Goal: Answer question/provide support: Share knowledge or assist other users

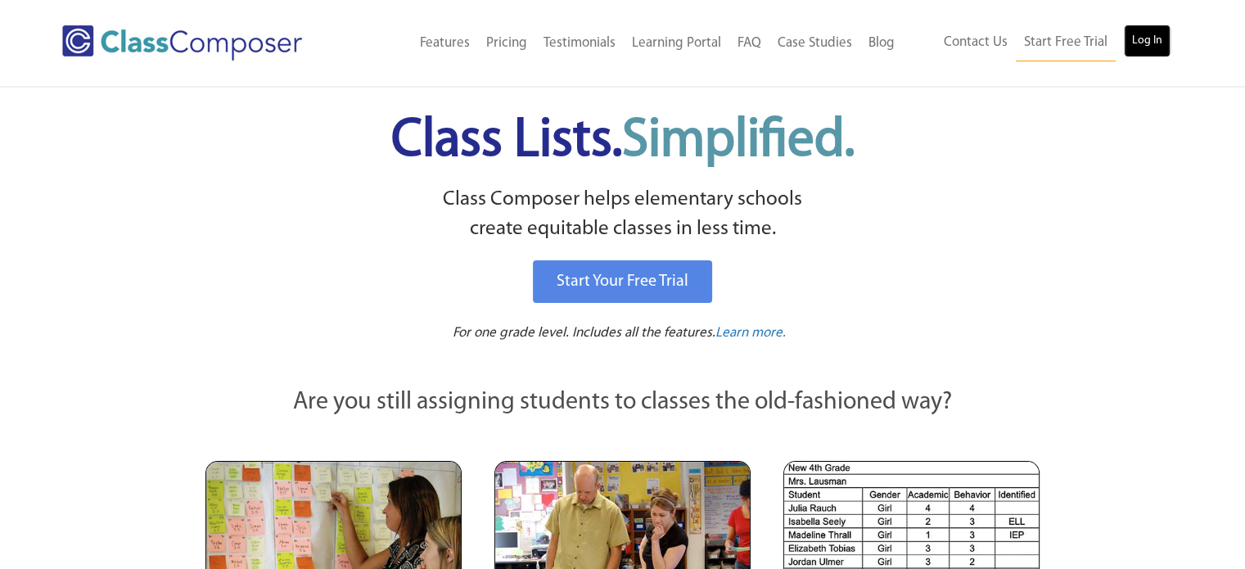
click at [1156, 35] on link "Log In" at bounding box center [1147, 41] width 47 height 33
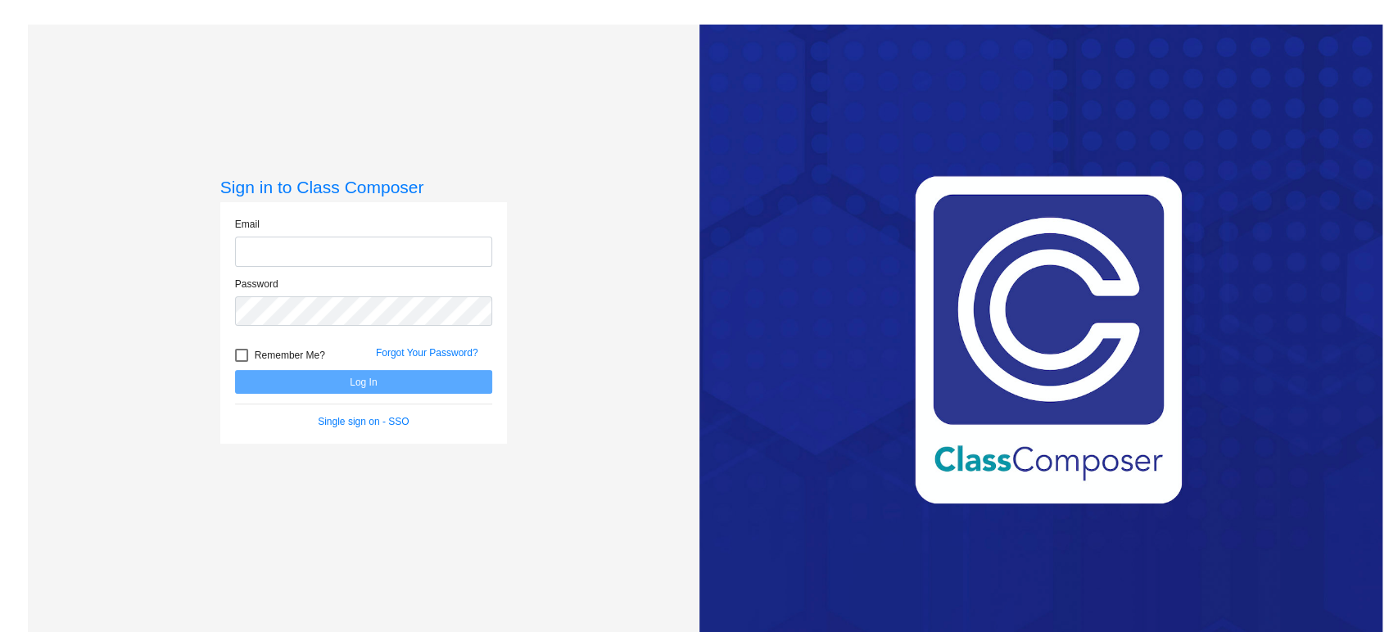
type input "[PERSON_NAME][EMAIL_ADDRESS][PERSON_NAME][DOMAIN_NAME]"
click at [349, 387] on button "Log In" at bounding box center [363, 382] width 257 height 24
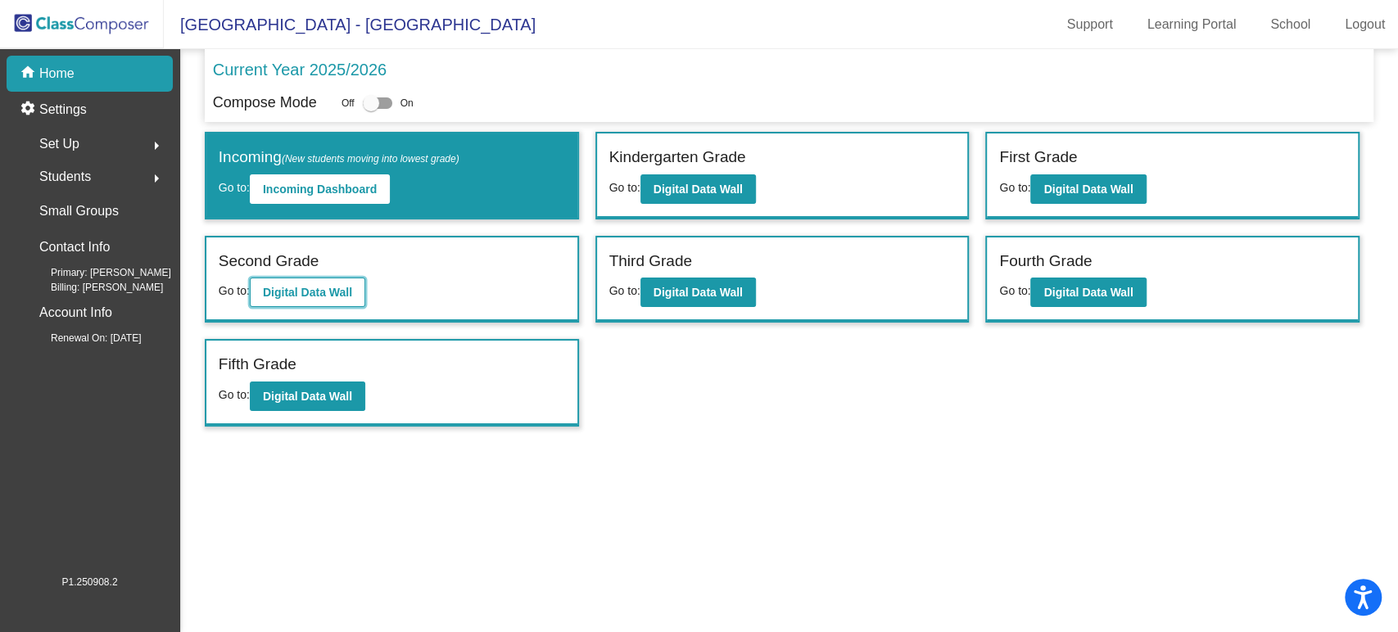
click at [328, 289] on b "Digital Data Wall" at bounding box center [307, 292] width 89 height 13
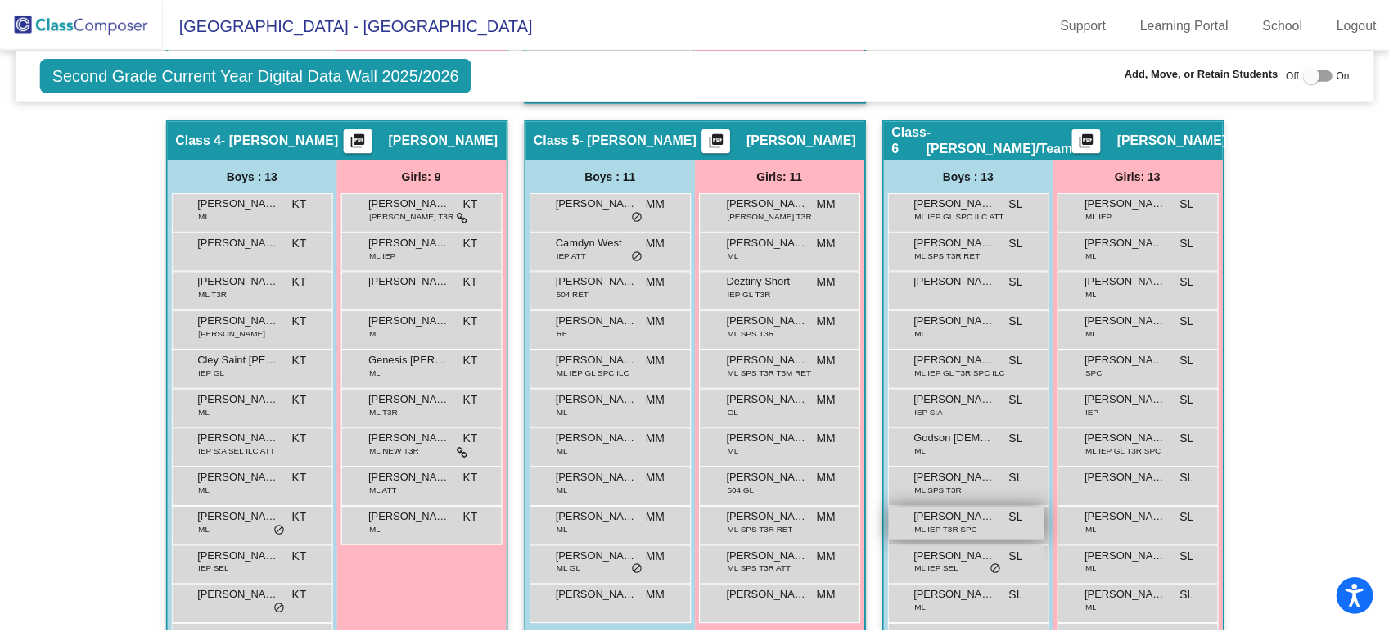
scroll to position [1091, 0]
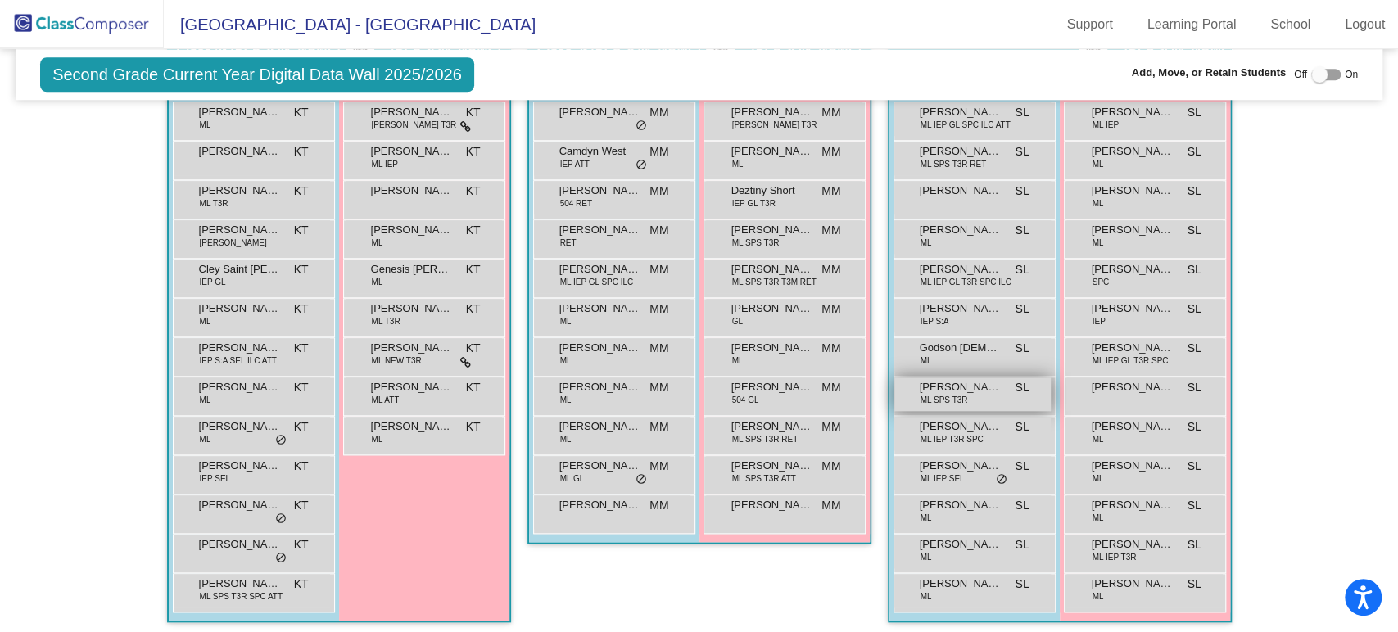
click at [969, 400] on div "[PERSON_NAME] SPS T3R SL lock do_not_disturb_alt" at bounding box center [972, 394] width 156 height 34
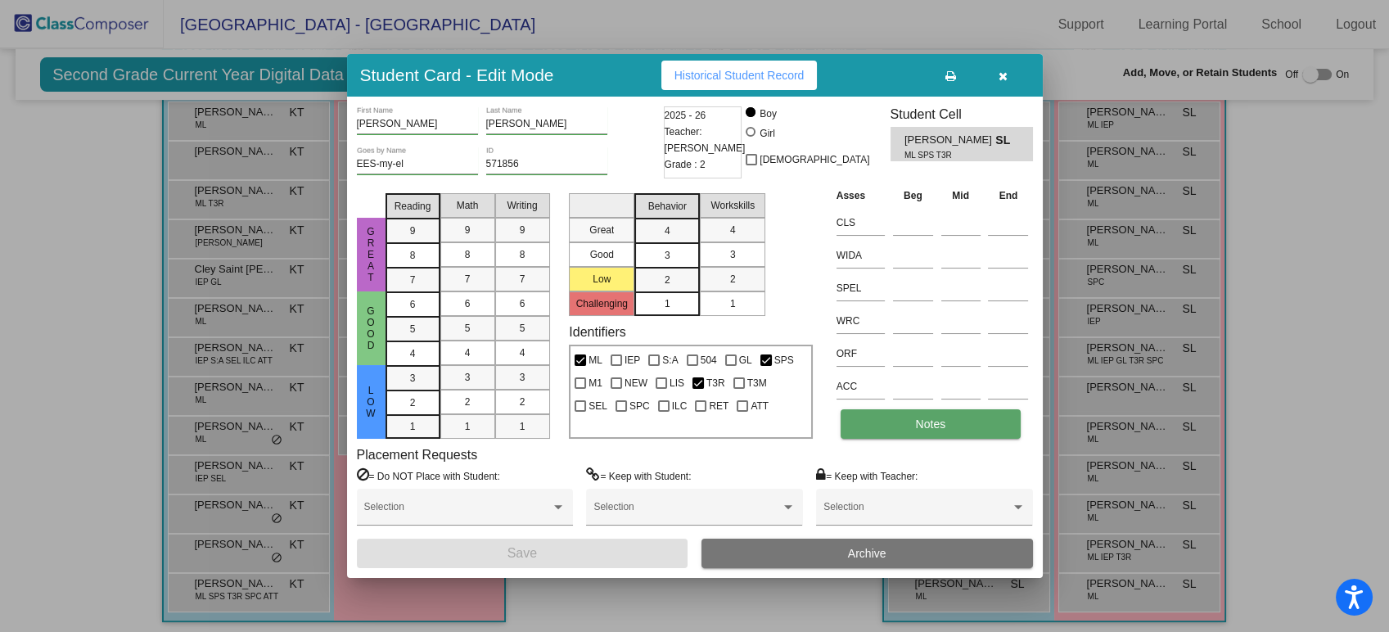
click at [922, 418] on span "Notes" at bounding box center [931, 424] width 30 height 13
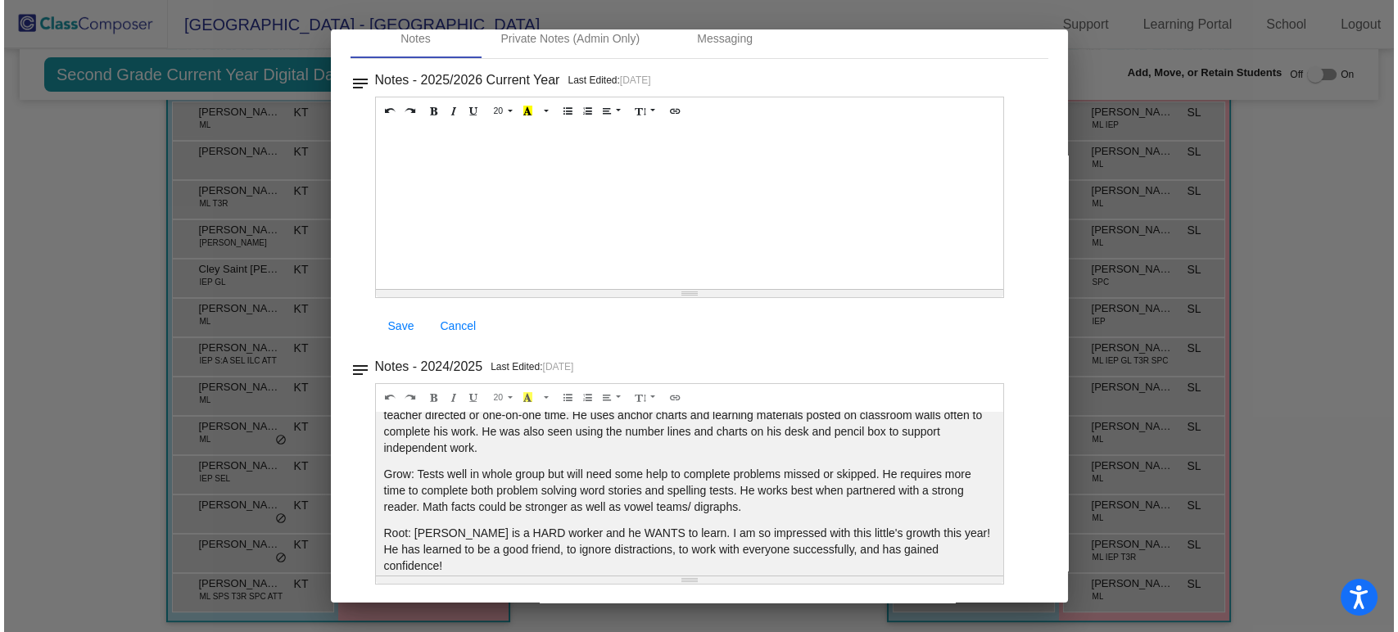
scroll to position [0, 0]
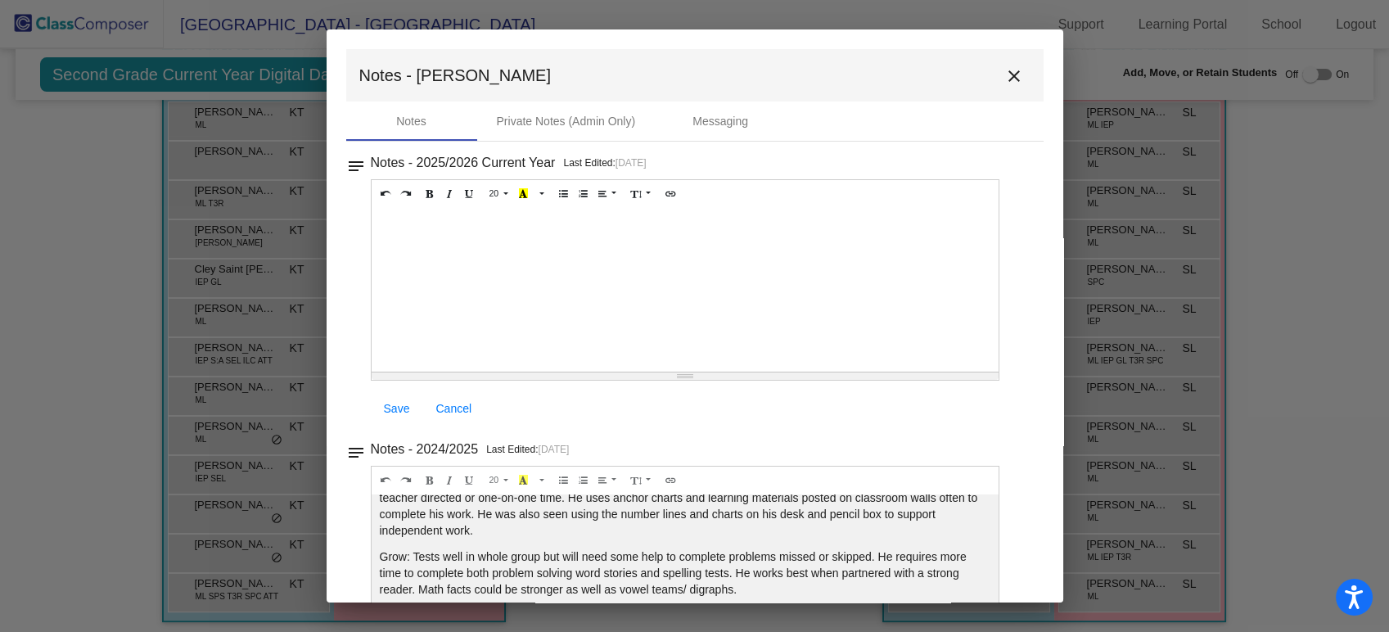
click at [1009, 81] on mat-icon "close" at bounding box center [1015, 76] width 20 height 20
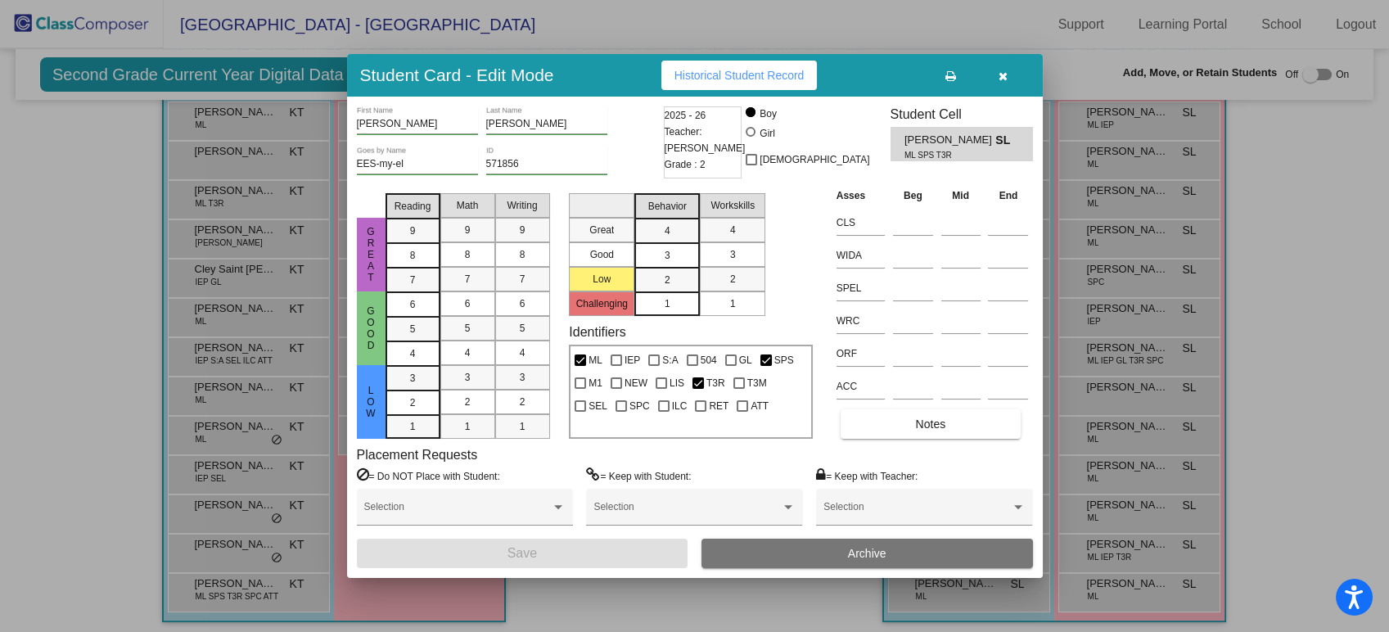
click at [1005, 73] on icon "button" at bounding box center [1003, 75] width 9 height 11
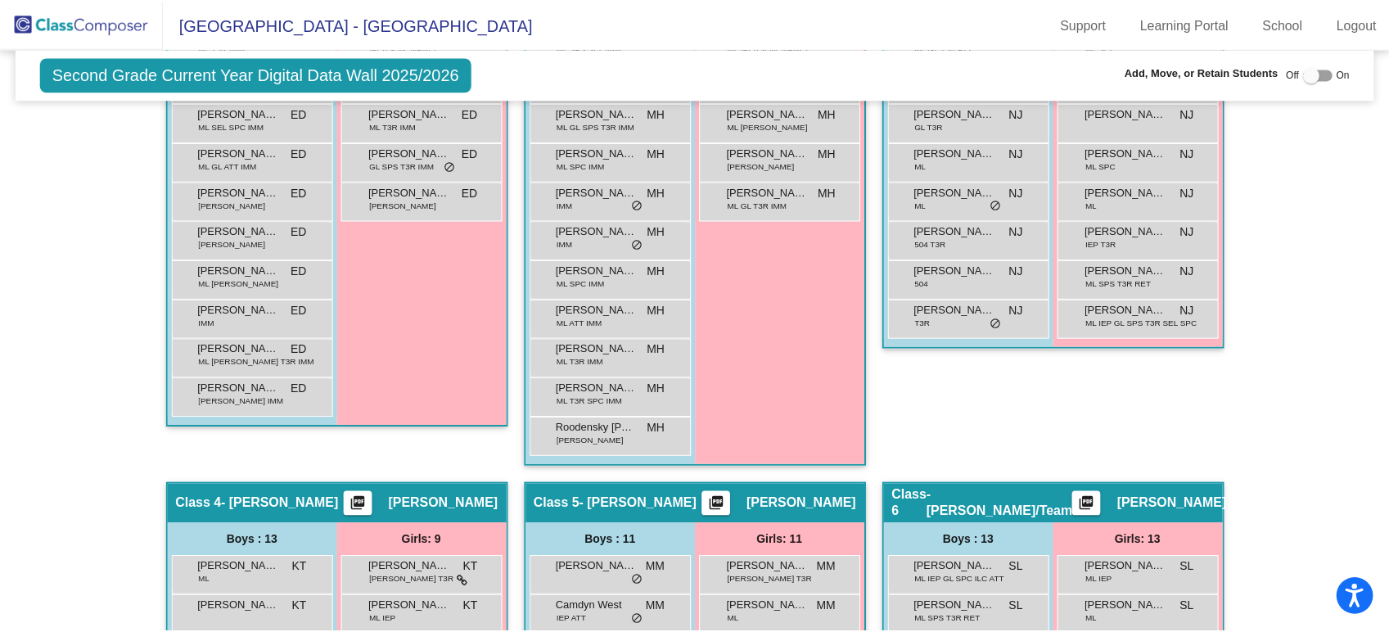
scroll to position [910, 0]
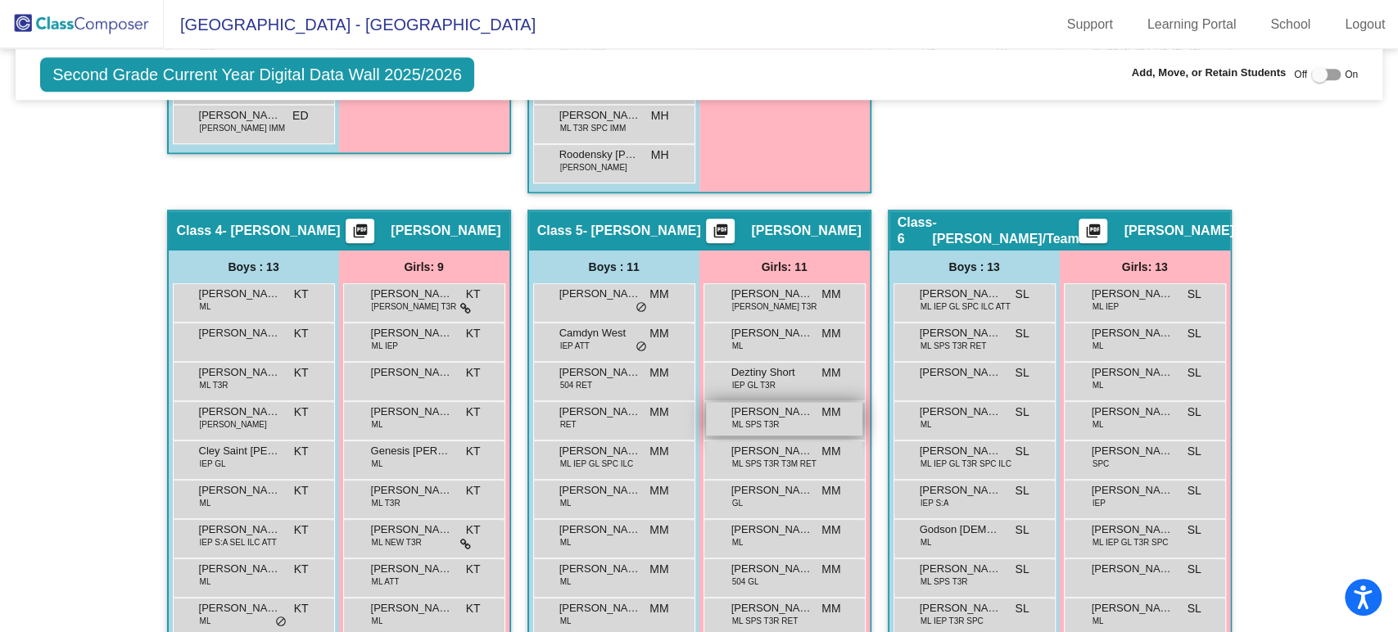
click at [775, 409] on span "[PERSON_NAME]" at bounding box center [772, 412] width 82 height 16
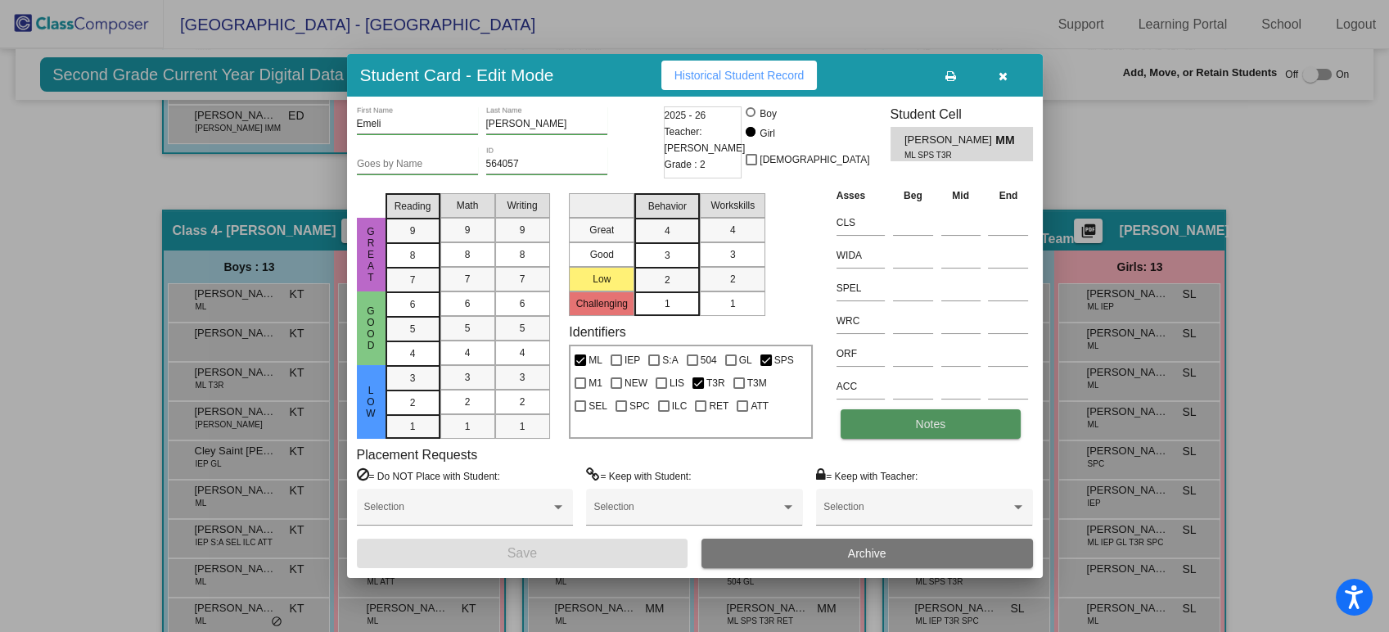
click at [943, 425] on span "Notes" at bounding box center [931, 424] width 30 height 13
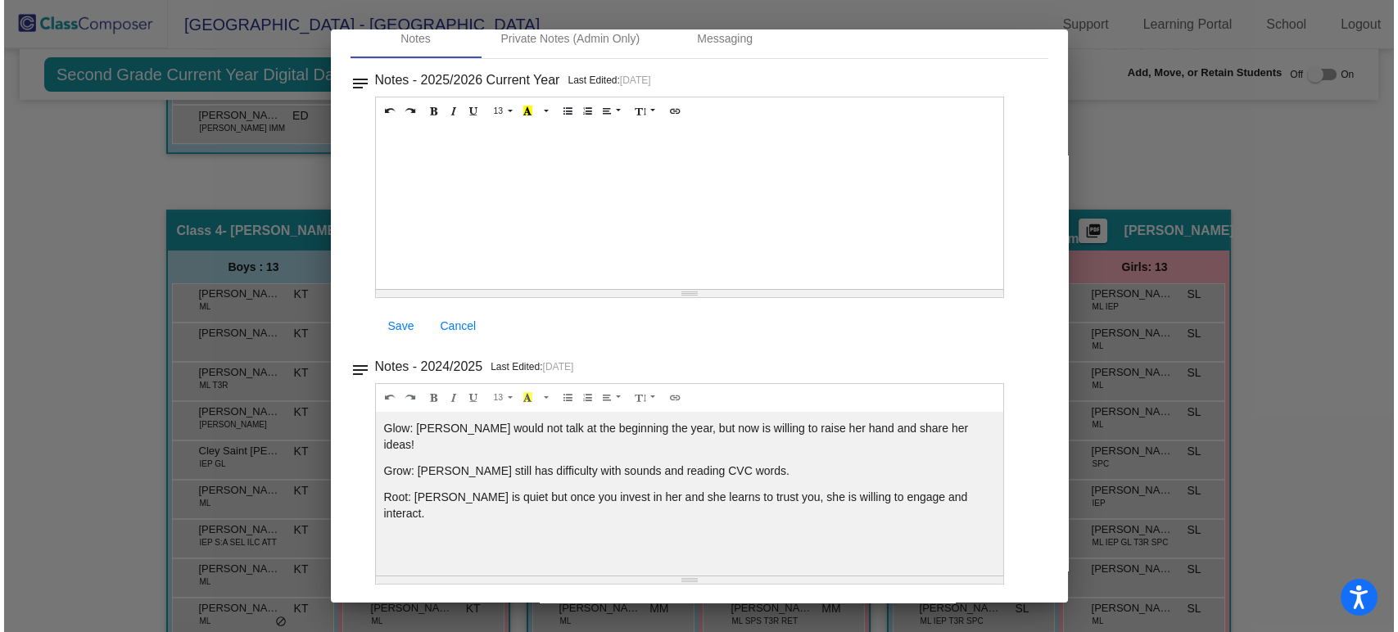
scroll to position [0, 0]
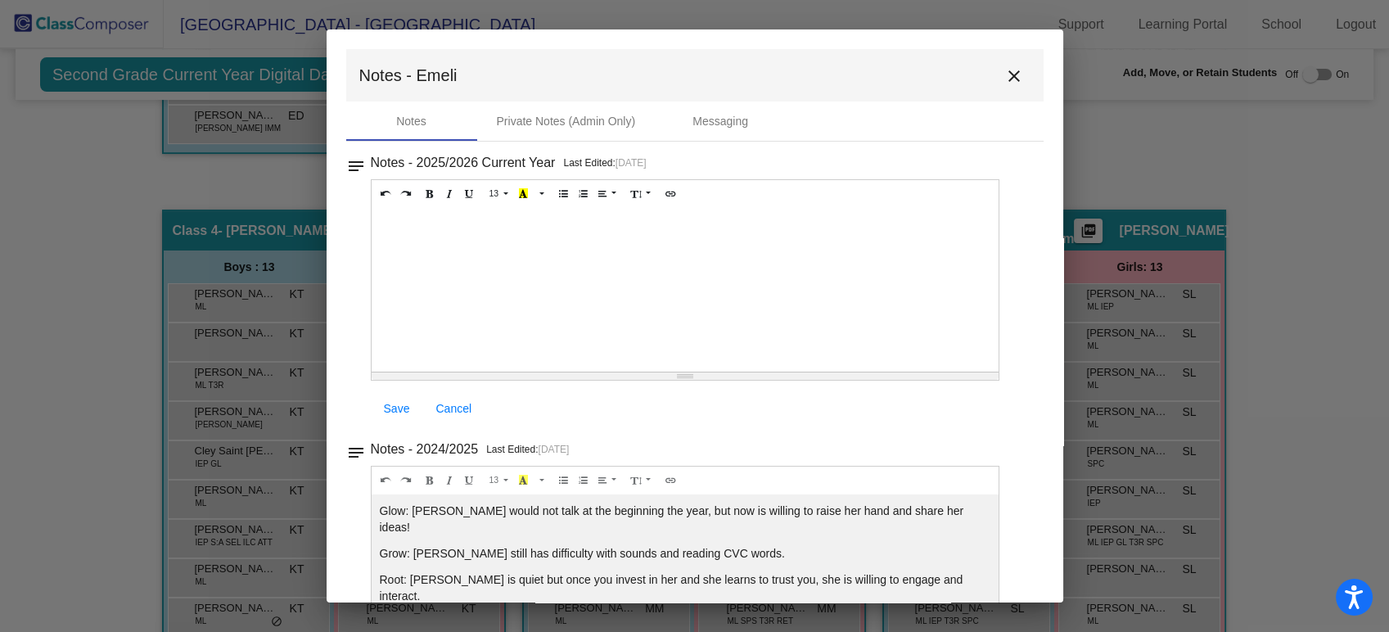
click at [1005, 77] on mat-icon "close" at bounding box center [1015, 76] width 20 height 20
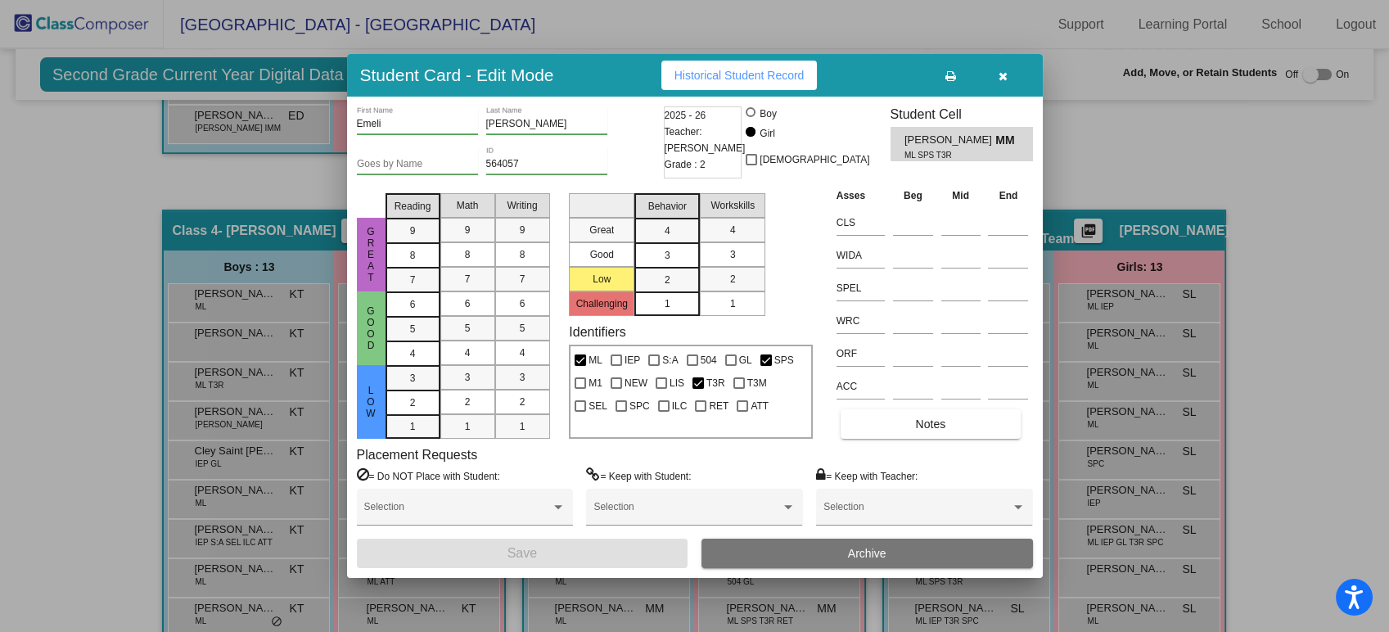
click at [999, 77] on icon "button" at bounding box center [1003, 75] width 9 height 11
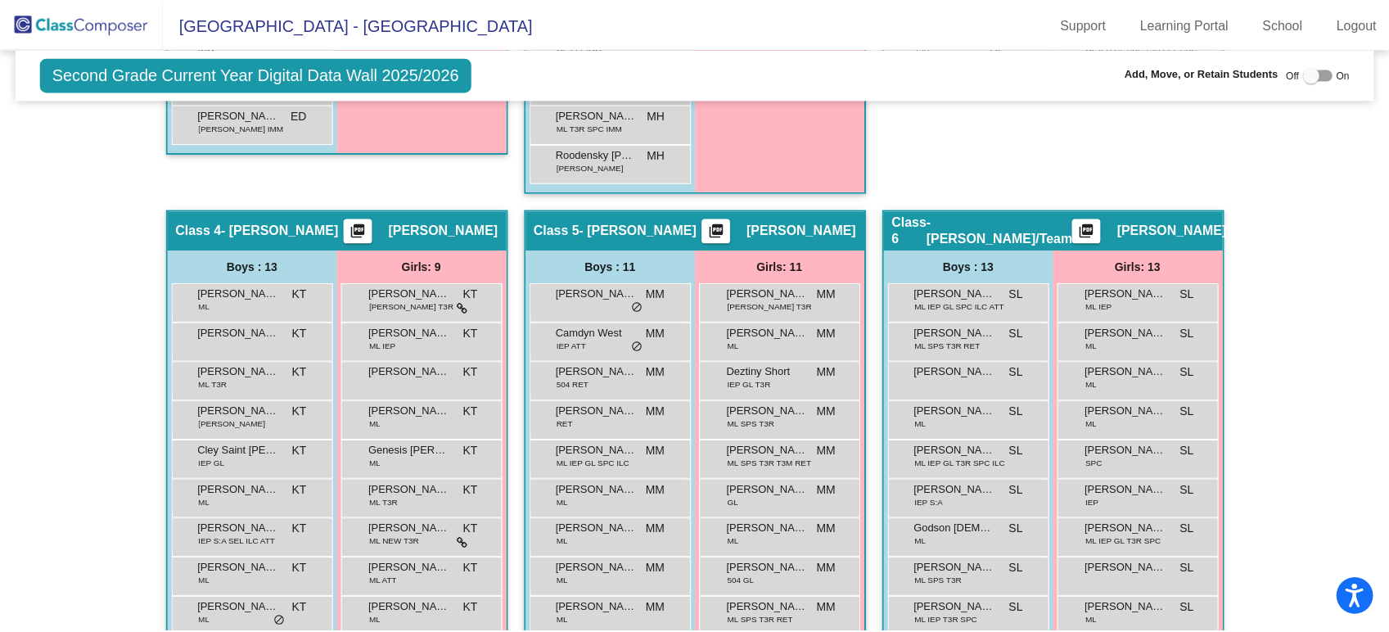
scroll to position [1000, 0]
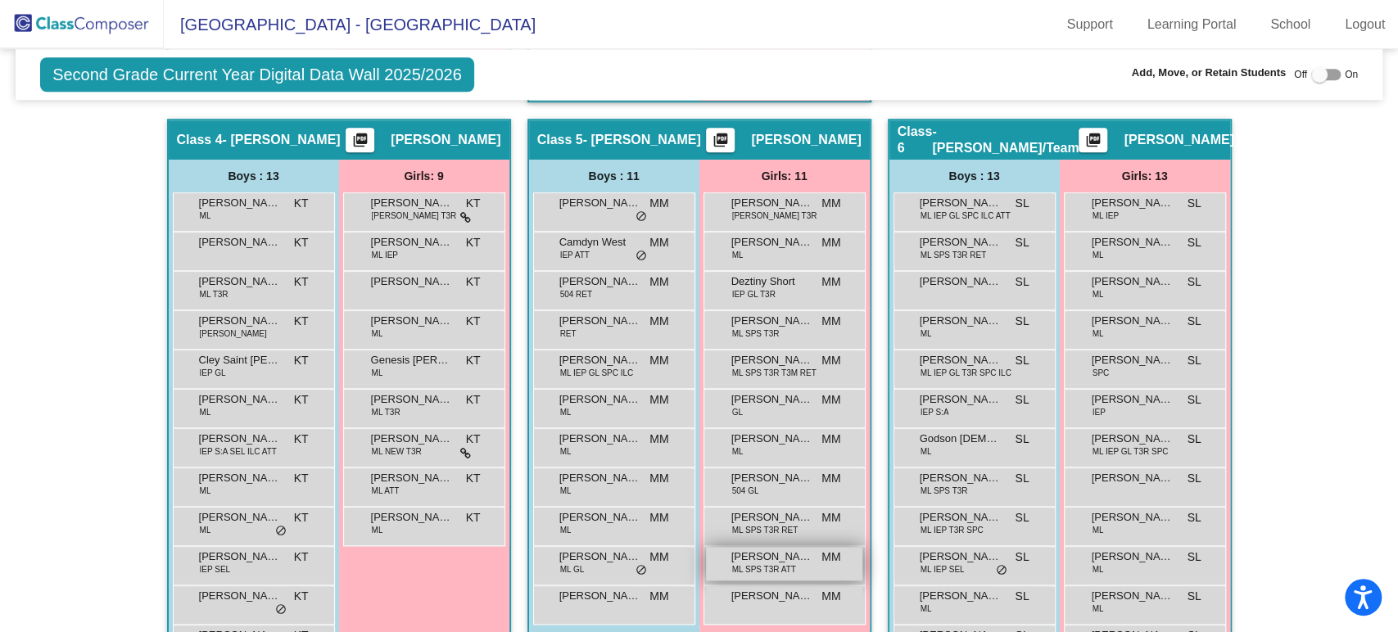
click at [766, 573] on span "ML SPS T3R ATT" at bounding box center [764, 569] width 64 height 12
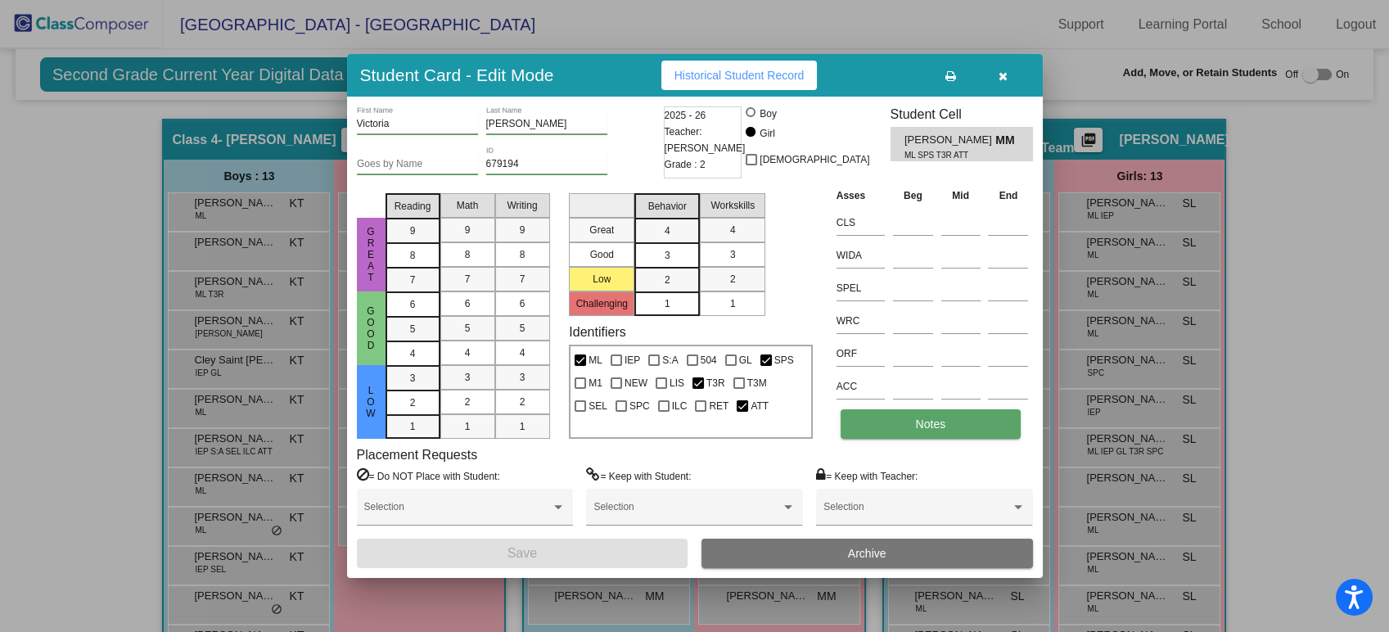
click at [958, 430] on button "Notes" at bounding box center [931, 423] width 180 height 29
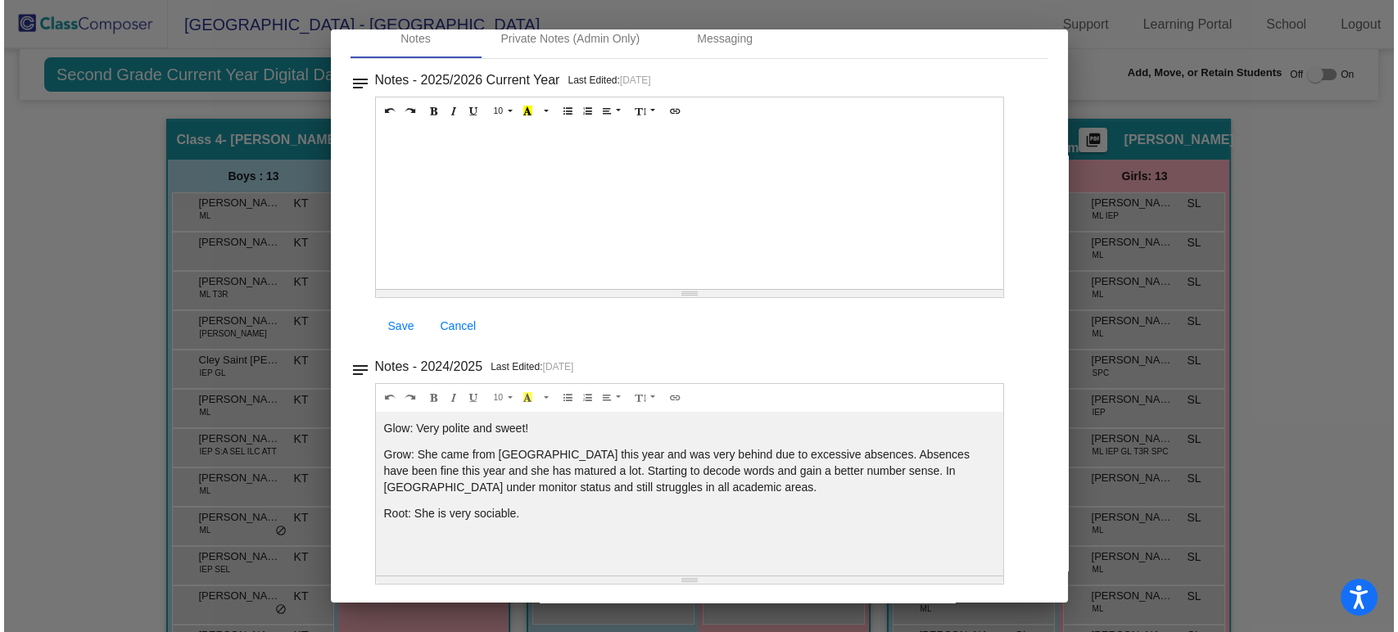
scroll to position [0, 0]
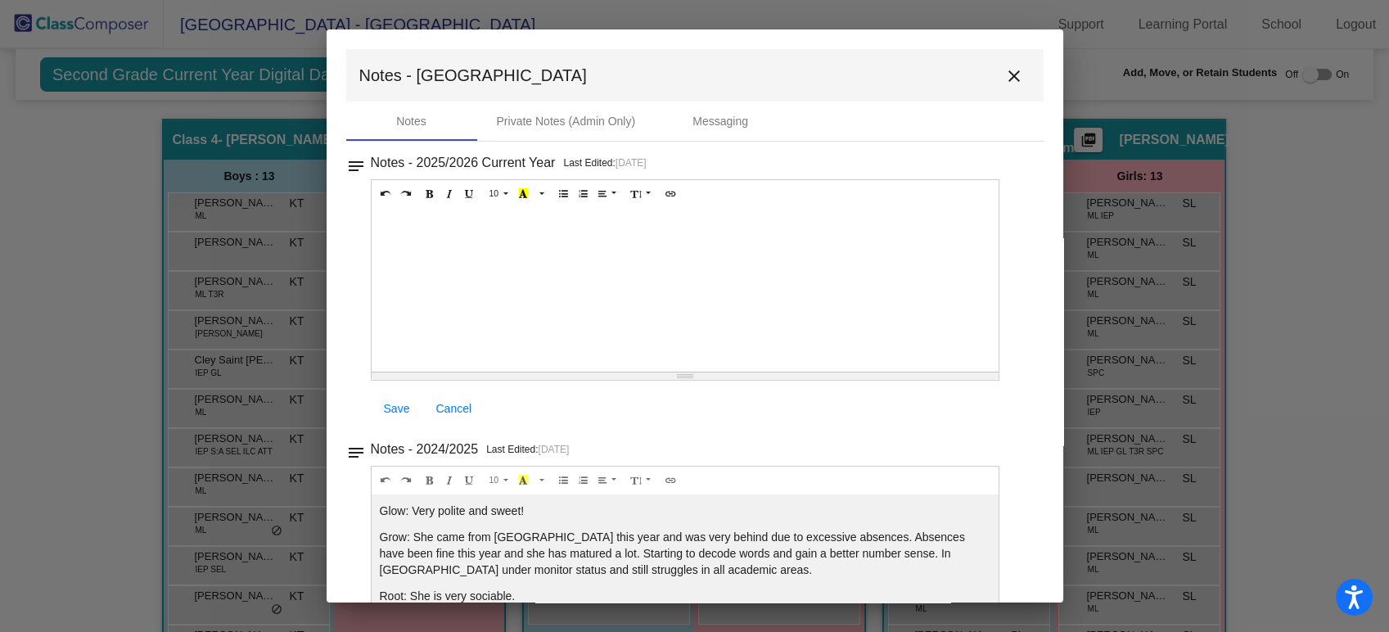
click at [1012, 79] on mat-icon "close" at bounding box center [1015, 76] width 20 height 20
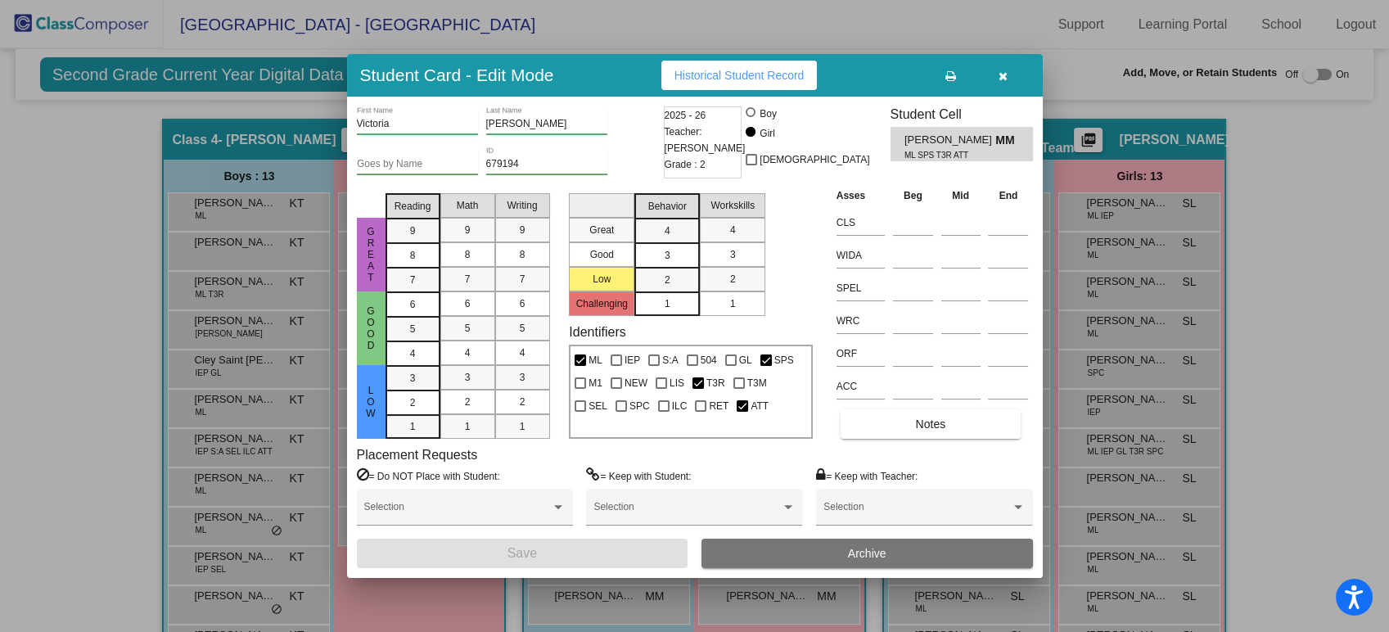
click at [1005, 72] on icon "button" at bounding box center [1003, 75] width 9 height 11
